Goal: Task Accomplishment & Management: Use online tool/utility

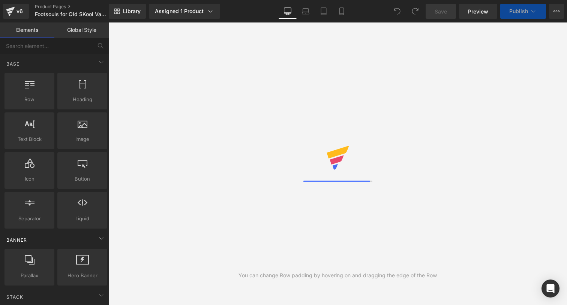
scroll to position [0, 236]
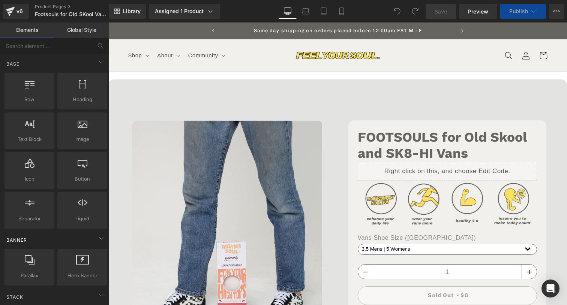
select select "4 Mens | 5.5 Womens"
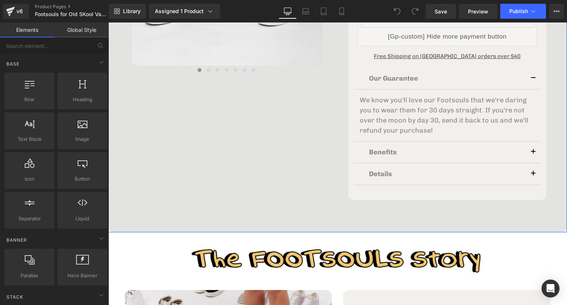
scroll to position [309, 0]
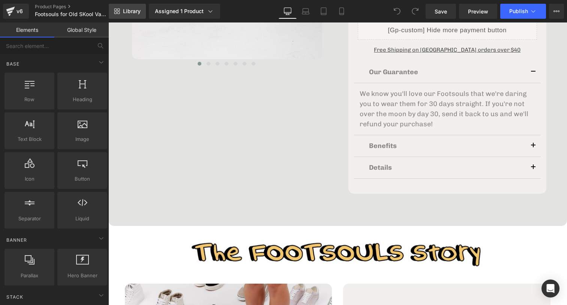
click at [133, 9] on span "Library" at bounding box center [132, 11] width 18 height 7
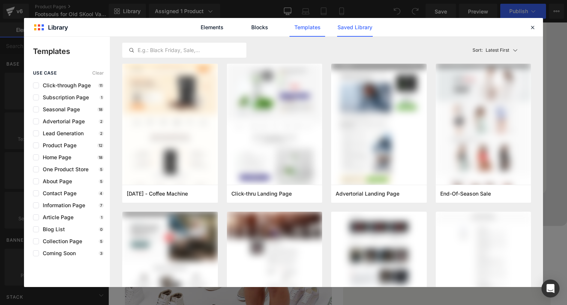
click at [350, 29] on link "Saved Library" at bounding box center [355, 27] width 36 height 19
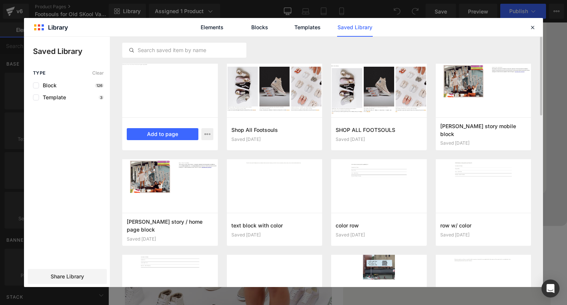
scroll to position [0, 236]
click at [0, 0] on icon "button" at bounding box center [0, 0] width 0 height 0
click at [208, 133] on div at bounding box center [283, 162] width 519 height 251
click at [171, 135] on button "Add to page" at bounding box center [163, 134] width 72 height 12
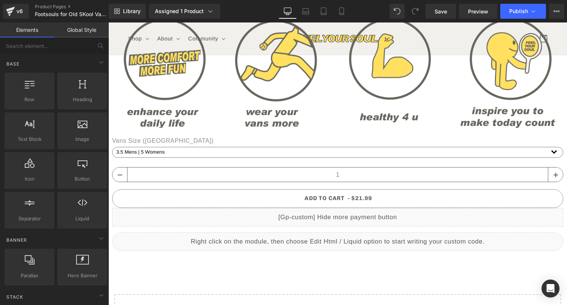
scroll to position [2935, 0]
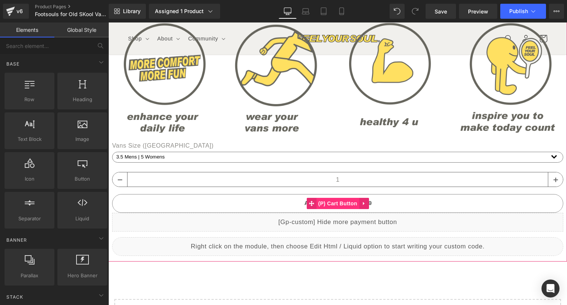
click at [336, 198] on span "(P) Cart Button" at bounding box center [337, 203] width 43 height 11
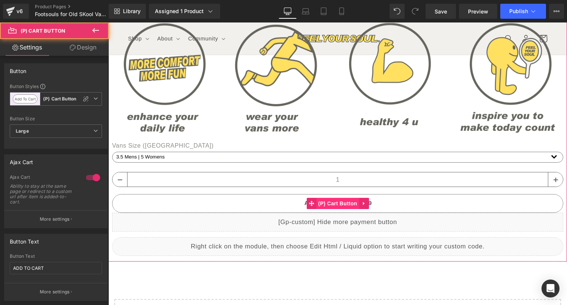
scroll to position [0, 236]
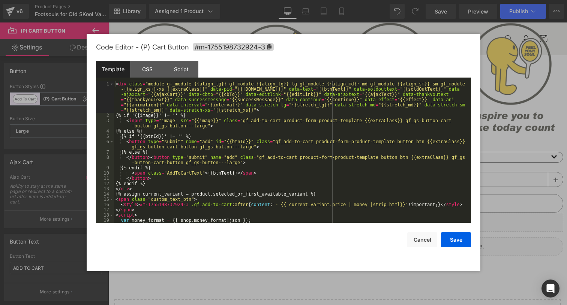
click at [345, 0] on div "(P) Cart Button You are previewing how the will restyle your page. You can not …" at bounding box center [283, 0] width 567 height 0
click at [417, 245] on button "Cancel" at bounding box center [422, 240] width 30 height 15
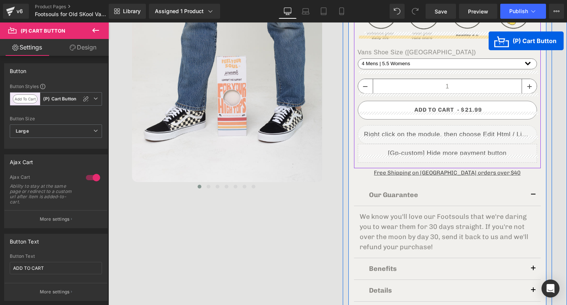
scroll to position [133, 0]
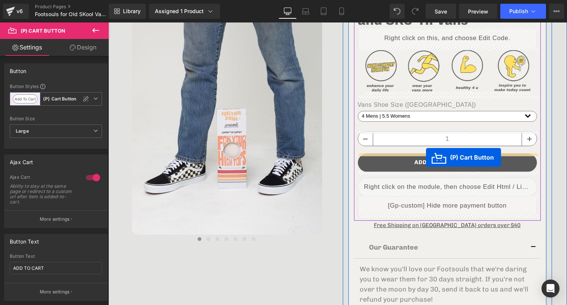
drag, startPoint x: 337, startPoint y: 182, endPoint x: 427, endPoint y: 157, distance: 92.8
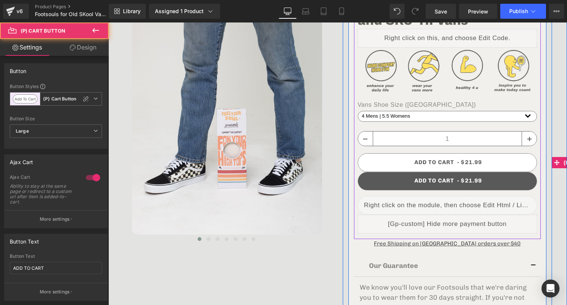
scroll to position [0, 236]
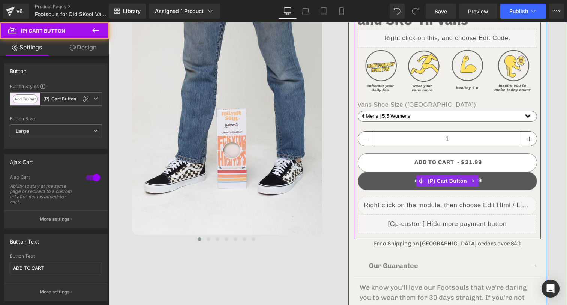
click at [509, 180] on button "ADD TO CART" at bounding box center [448, 181] width 180 height 18
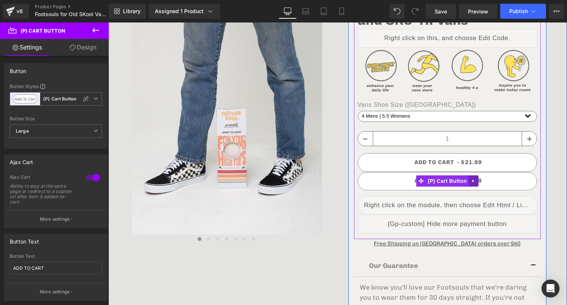
click at [475, 180] on icon at bounding box center [473, 182] width 5 height 6
click at [479, 180] on icon at bounding box center [478, 181] width 5 height 5
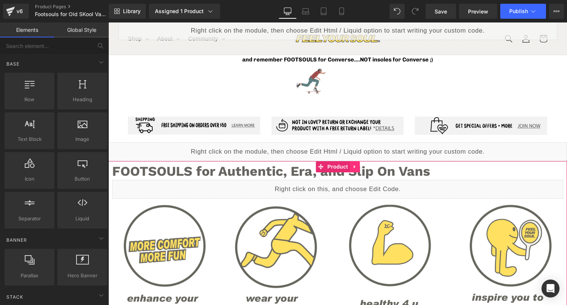
click at [356, 164] on icon at bounding box center [354, 167] width 5 height 6
click at [360, 164] on icon at bounding box center [359, 167] width 5 height 6
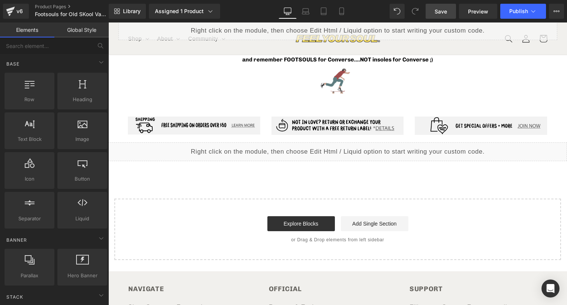
click at [444, 11] on span "Save" at bounding box center [441, 12] width 12 height 8
click at [515, 13] on span "Publish" at bounding box center [519, 11] width 19 height 6
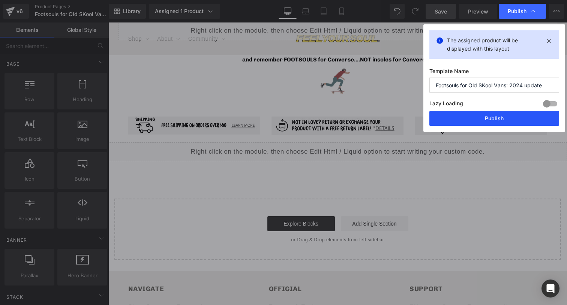
click at [492, 117] on button "Publish" at bounding box center [495, 118] width 130 height 15
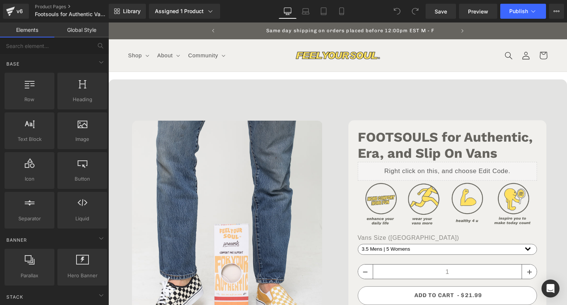
scroll to position [0, 236]
click at [131, 15] on link "Library" at bounding box center [127, 11] width 37 height 15
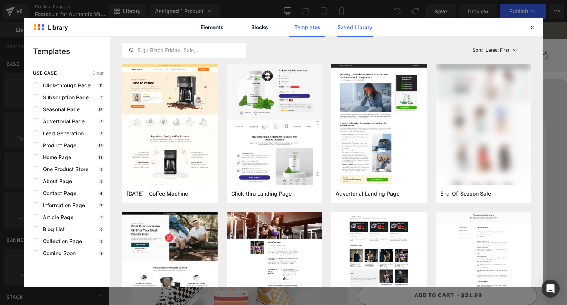
click at [351, 29] on link "Saved Library" at bounding box center [355, 27] width 36 height 19
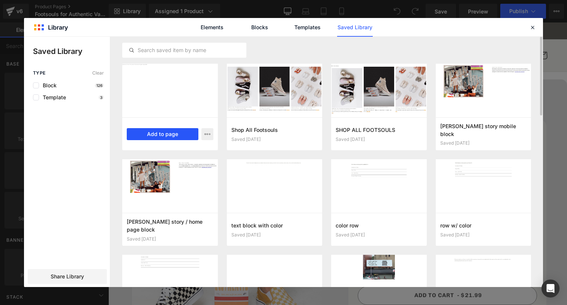
scroll to position [0, 0]
click at [181, 137] on button "Add to page" at bounding box center [163, 134] width 72 height 12
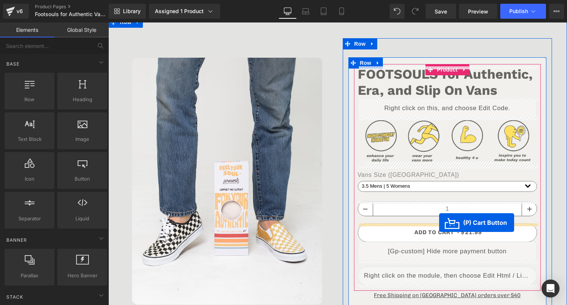
scroll to position [0, 236]
drag, startPoint x: 347, startPoint y: 121, endPoint x: 440, endPoint y: 222, distance: 137.8
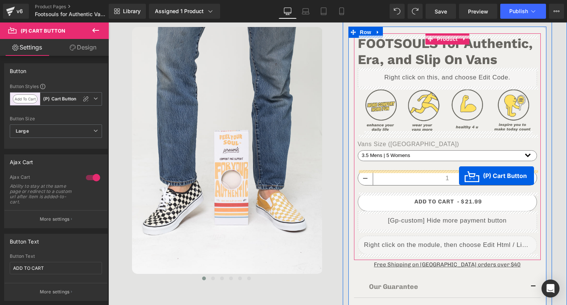
scroll to position [0, 0]
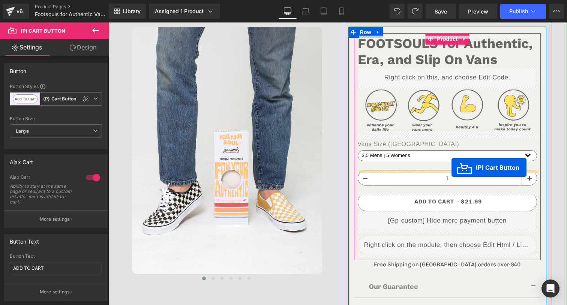
drag, startPoint x: 340, startPoint y: 128, endPoint x: 452, endPoint y: 168, distance: 118.3
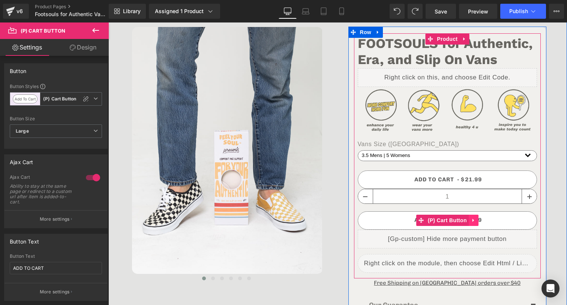
click at [474, 218] on icon at bounding box center [473, 221] width 5 height 6
click at [476, 219] on icon at bounding box center [478, 220] width 5 height 5
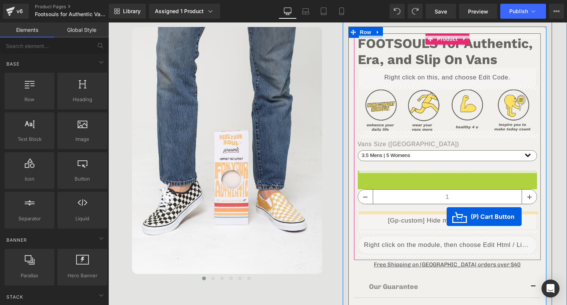
drag, startPoint x: 449, startPoint y: 179, endPoint x: 447, endPoint y: 217, distance: 38.3
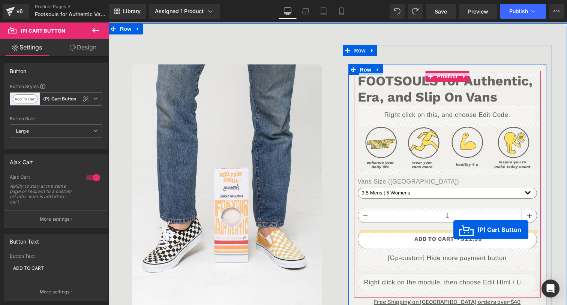
drag, startPoint x: 323, startPoint y: 126, endPoint x: 454, endPoint y: 230, distance: 166.9
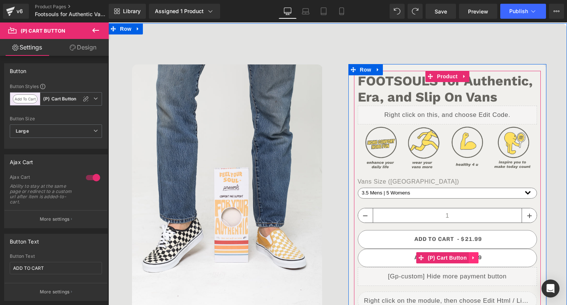
click at [473, 257] on icon at bounding box center [473, 259] width 5 height 6
click at [477, 257] on icon at bounding box center [478, 258] width 5 height 5
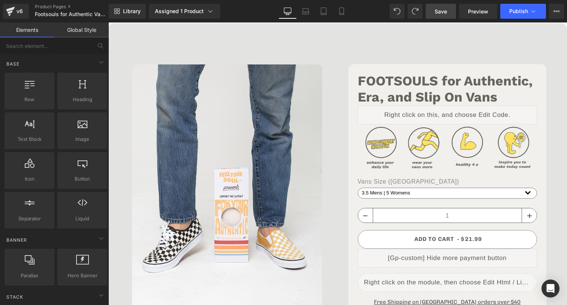
click at [437, 16] on link "Save" at bounding box center [441, 11] width 30 height 15
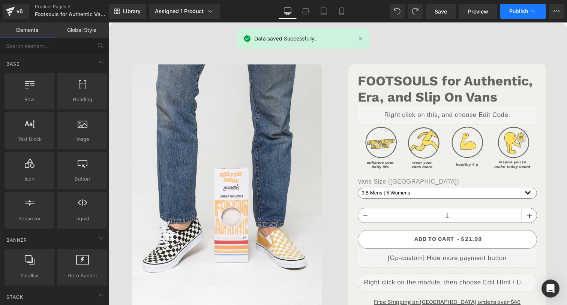
click at [513, 7] on button "Publish" at bounding box center [524, 11] width 46 height 15
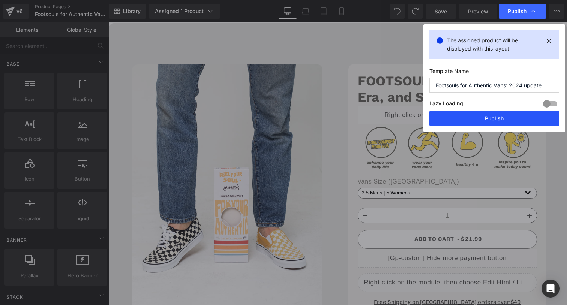
click at [498, 116] on button "Publish" at bounding box center [495, 118] width 130 height 15
